Goal: Transaction & Acquisition: Subscribe to service/newsletter

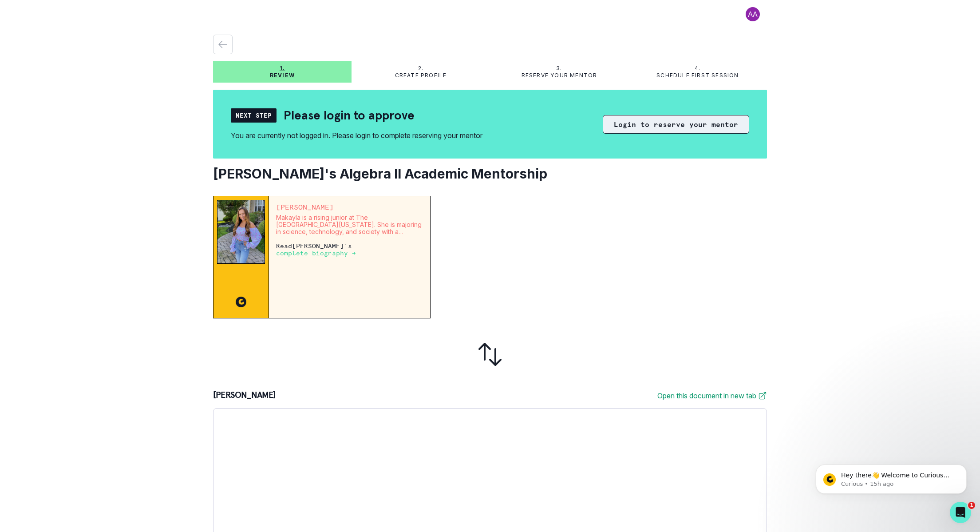
click at [631, 122] on button "Login to reserve your mentor" at bounding box center [676, 124] width 146 height 19
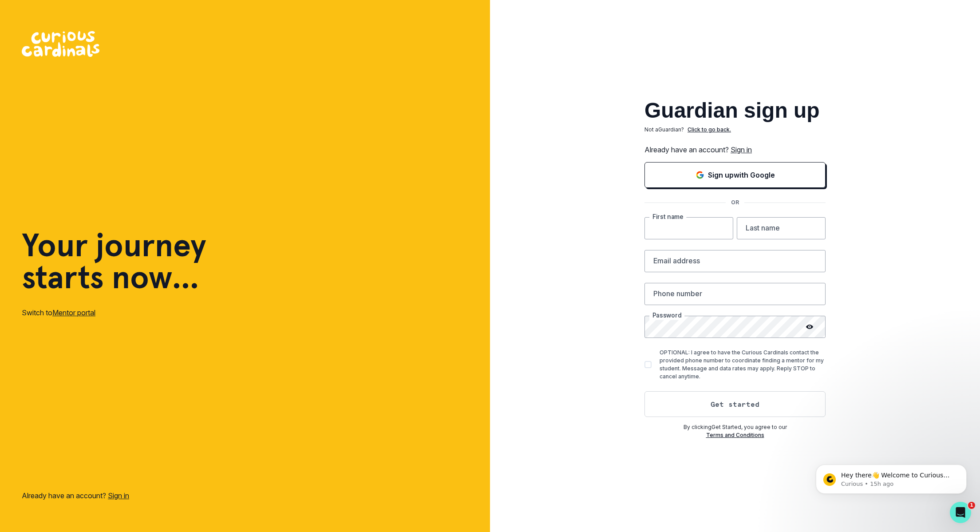
click at [679, 232] on input "text" at bounding box center [688, 228] width 89 height 22
type input "[PERSON_NAME]"
type input "[EMAIL_ADDRESS][DOMAIN_NAME]"
type input "9176990048"
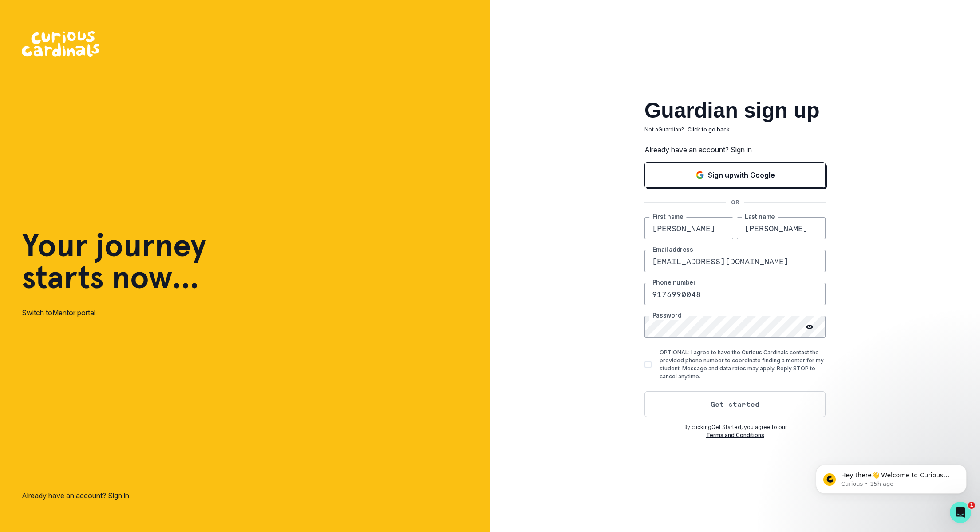
click at [645, 364] on span at bounding box center [647, 364] width 7 height 7
click at [644, 364] on input "OPTIONAL: I agree to have the Curious Cardinals contact the provided phone numb…" at bounding box center [644, 364] width 0 height 0
checkbox input "true"
click at [707, 406] on button "Get started" at bounding box center [734, 404] width 181 height 26
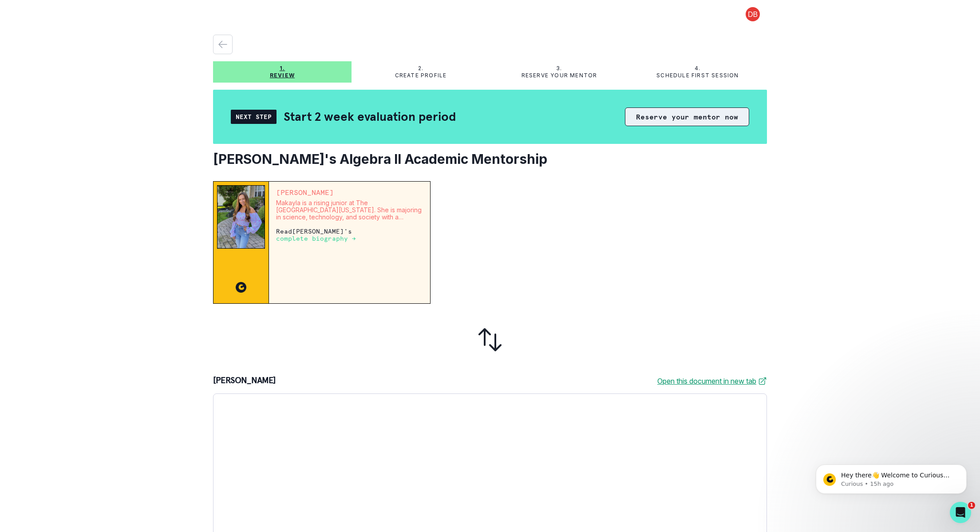
click at [674, 118] on button "Reserve your mentor now" at bounding box center [687, 116] width 124 height 19
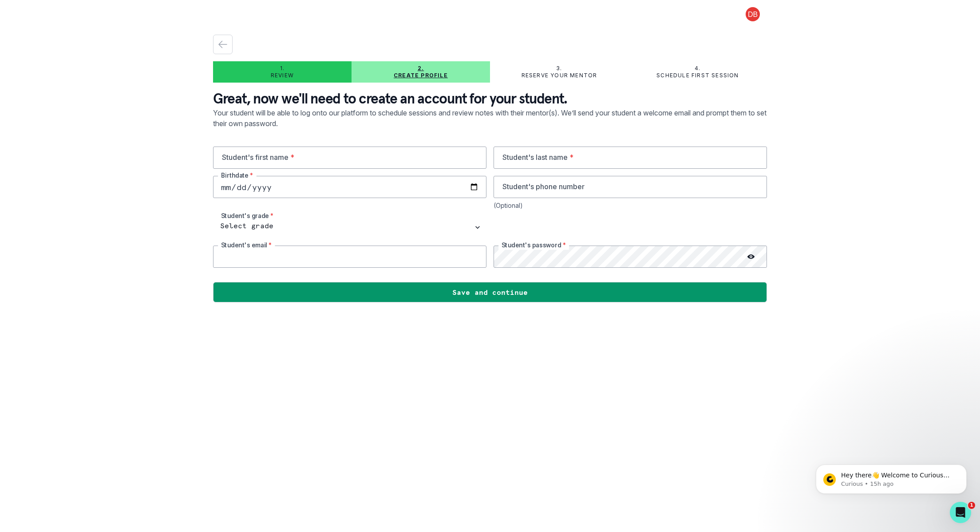
type input "[EMAIL_ADDRESS][DOMAIN_NAME]"
click at [387, 157] on input "text" at bounding box center [349, 157] width 273 height 22
type input "charlotte"
type input "Lookstein"
type input "9176990048"
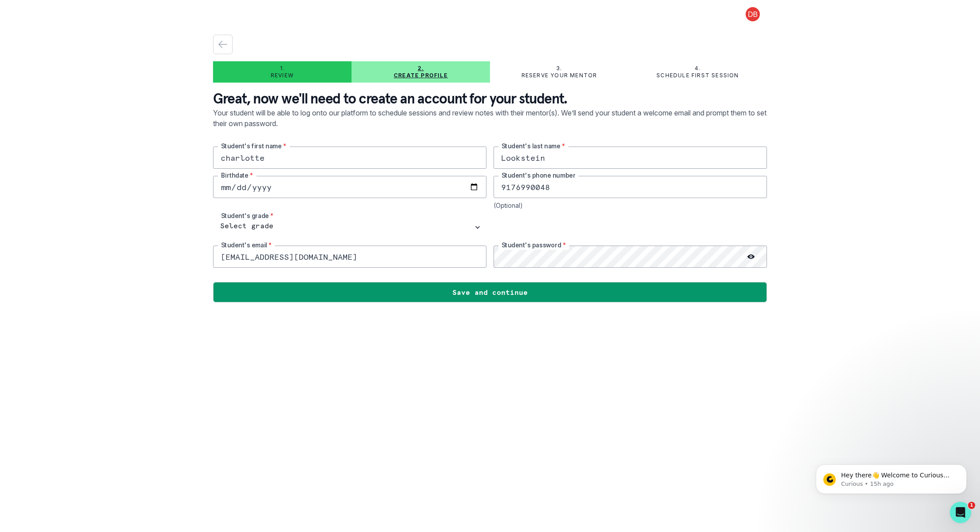
click at [317, 186] on input "date" at bounding box center [349, 187] width 273 height 22
type input "[DATE]"
click at [545, 190] on input "9176990048" at bounding box center [630, 187] width 273 height 22
type input "9174024597"
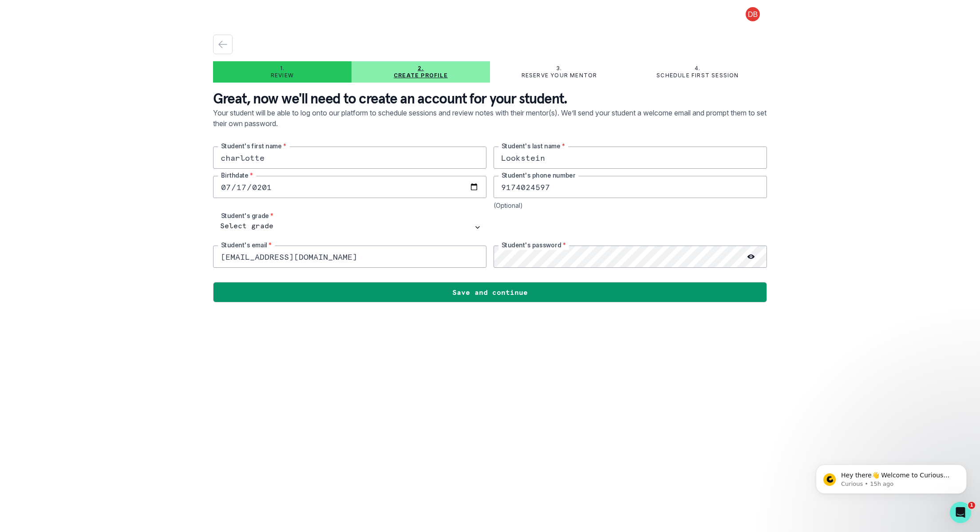
click at [348, 258] on input "[EMAIL_ADDRESS][DOMAIN_NAME]" at bounding box center [349, 256] width 273 height 22
drag, startPoint x: 348, startPoint y: 258, endPoint x: 226, endPoint y: 260, distance: 121.2
click at [226, 260] on input "[EMAIL_ADDRESS][DOMAIN_NAME]" at bounding box center [349, 256] width 273 height 22
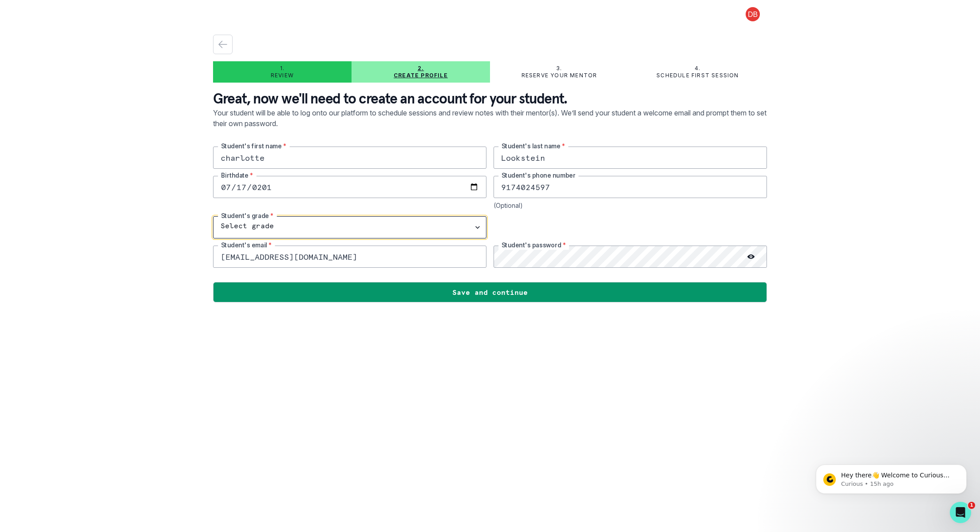
click at [253, 221] on select "Select grade 1st Grade 2nd Grade 3rd Grade 4th Grade 5th Grade 6th Grade 7th Gr…" at bounding box center [349, 227] width 273 height 22
select select "10th Grade"
click at [213, 216] on select "Select grade 1st Grade 2nd Grade 3rd Grade 4th Grade 5th Grade 6th Grade 7th Gr…" at bounding box center [349, 227] width 273 height 22
click at [299, 261] on input "[EMAIL_ADDRESS][DOMAIN_NAME]" at bounding box center [349, 256] width 273 height 22
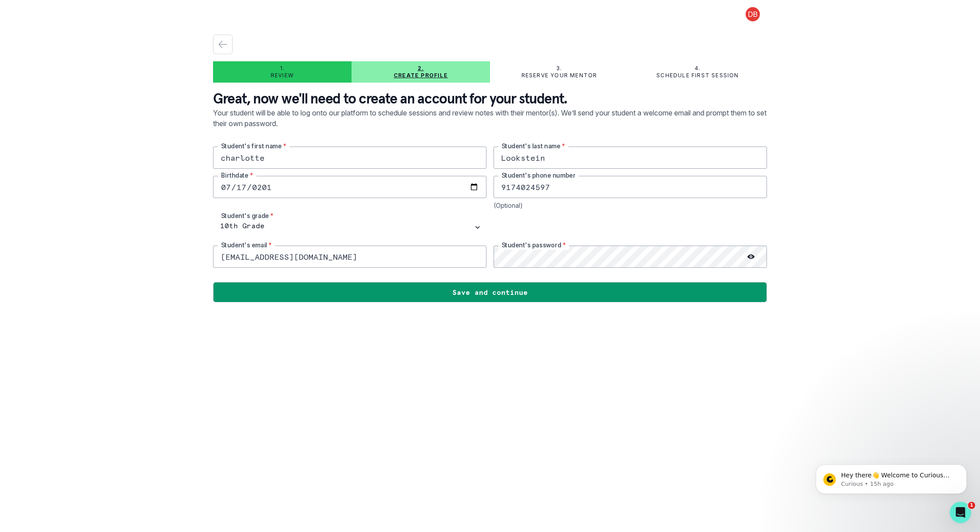
click at [299, 261] on input "[EMAIL_ADDRESS][DOMAIN_NAME]" at bounding box center [349, 256] width 273 height 22
type input "[EMAIL_ADDRESS][DOMAIN_NAME]"
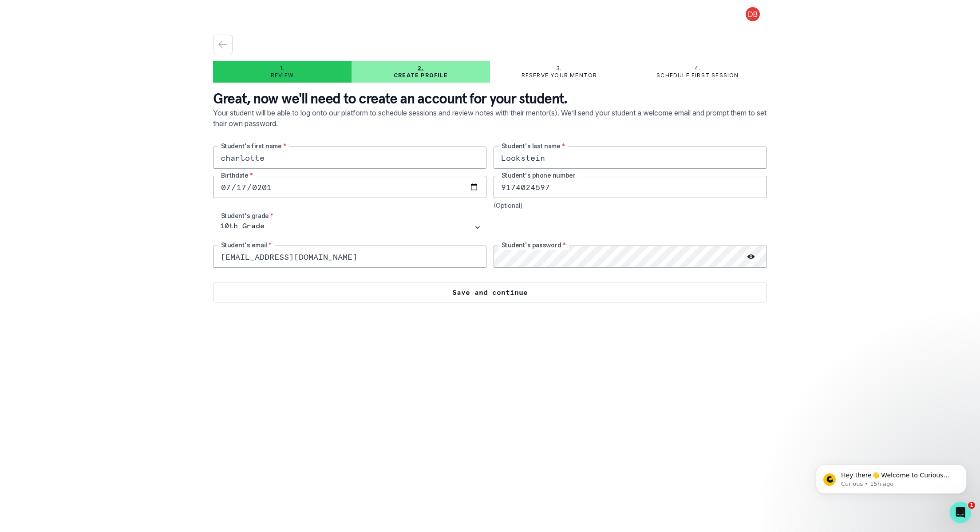
click at [504, 295] on button "Save and continue" at bounding box center [490, 292] width 554 height 20
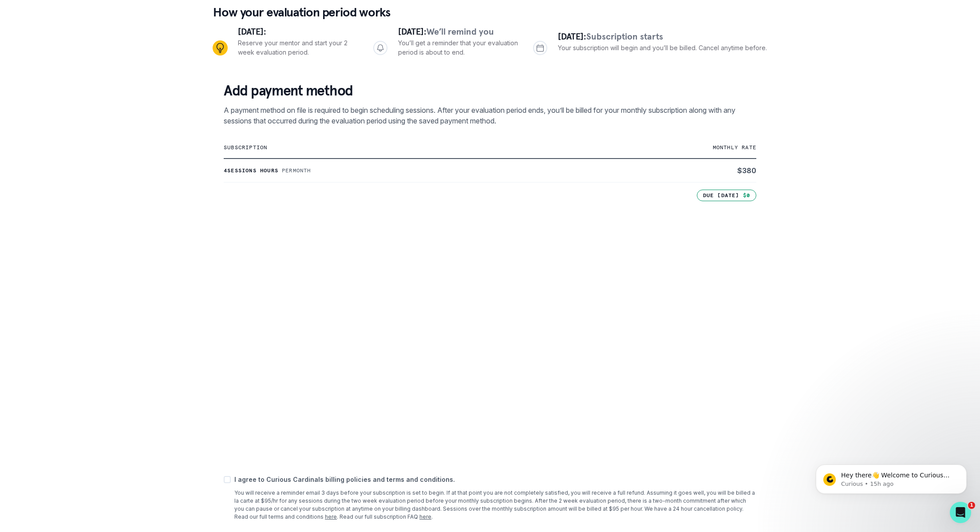
scroll to position [131, 0]
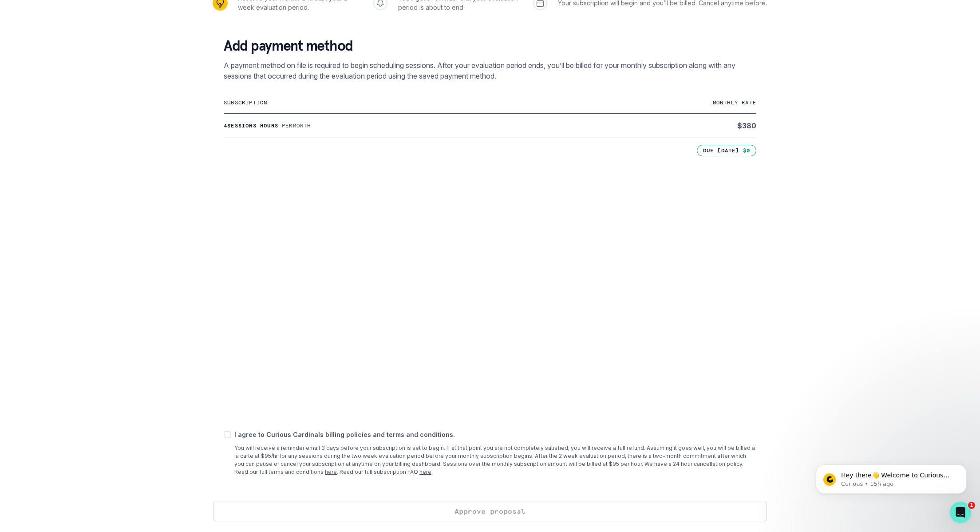
click at [228, 437] on span at bounding box center [227, 434] width 7 height 7
click at [224, 435] on input "checkbox" at bounding box center [223, 434] width 0 height 0
checkbox input "true"
click at [448, 510] on button "Approve proposal" at bounding box center [490, 511] width 554 height 20
click at [600, 515] on button "Approve proposal" at bounding box center [490, 511] width 554 height 20
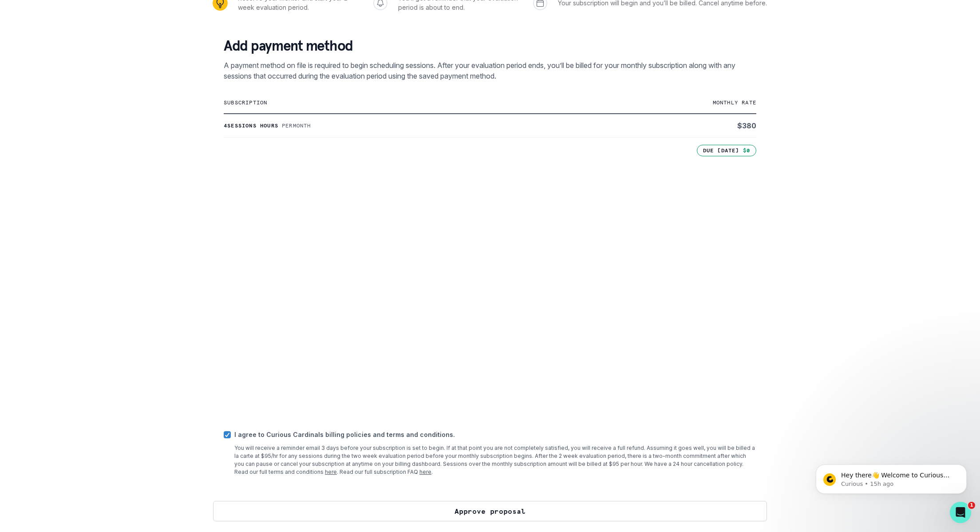
scroll to position [130, 0]
click at [498, 511] on button "Approve proposal" at bounding box center [490, 511] width 554 height 20
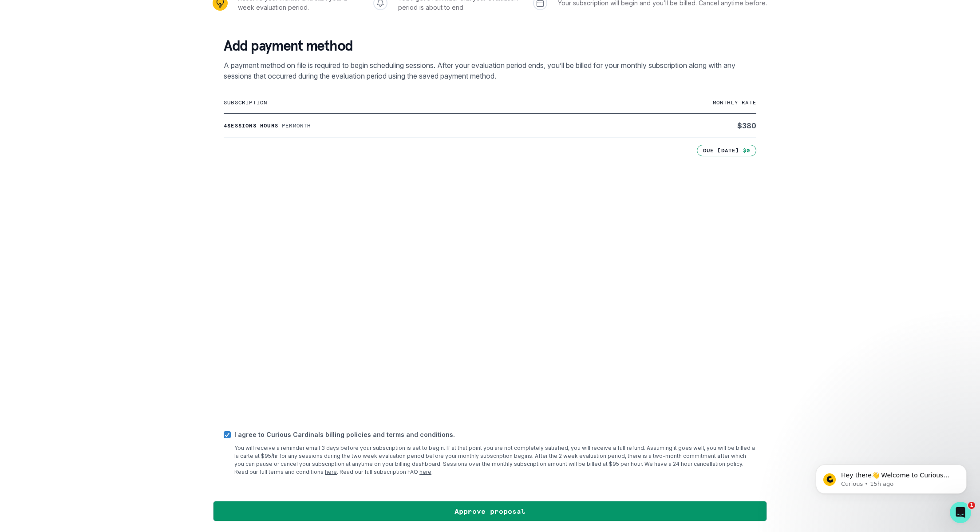
scroll to position [0, 0]
